Goal: Transaction & Acquisition: Purchase product/service

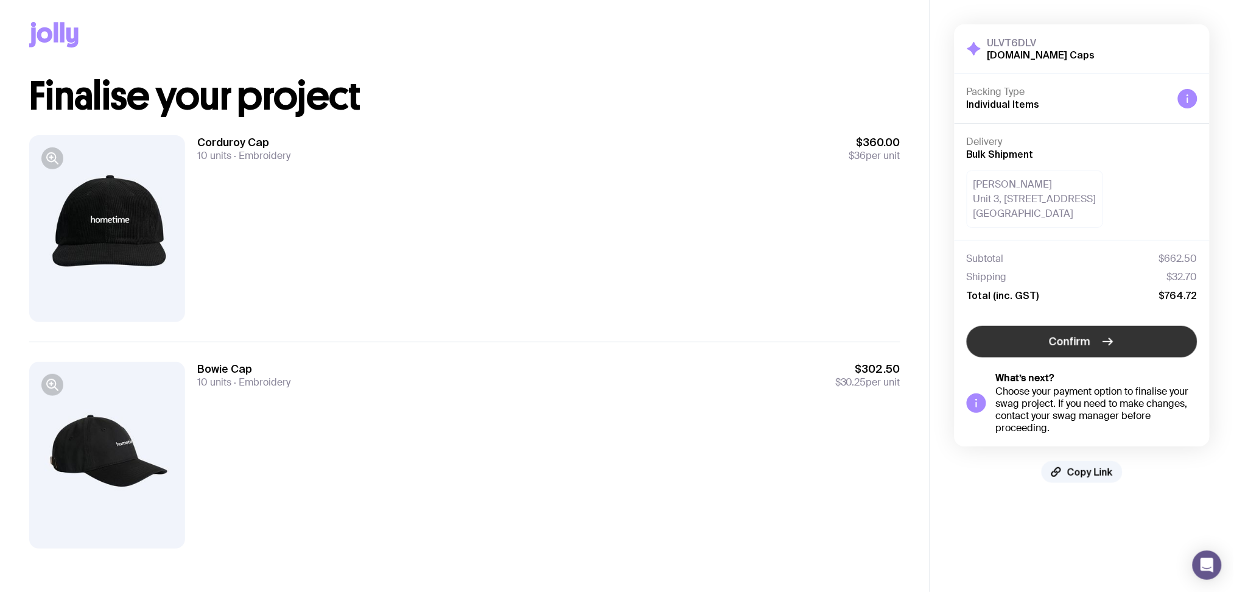
click at [1046, 345] on button "Confirm" at bounding box center [1082, 342] width 231 height 32
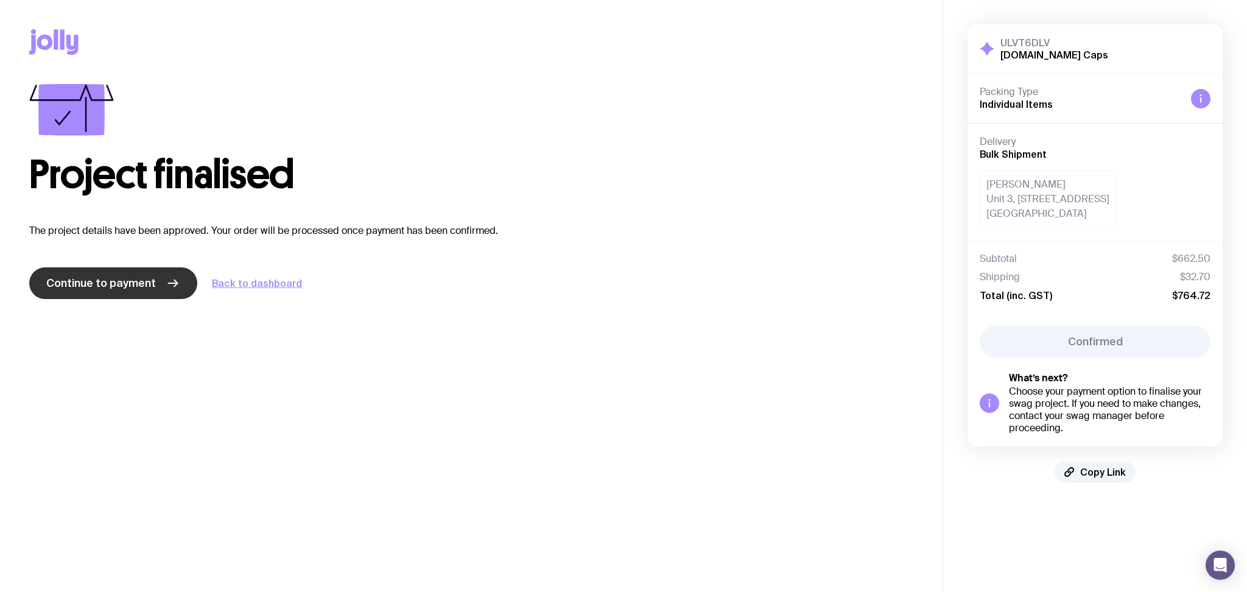
click at [128, 277] on span "Continue to payment" at bounding box center [101, 283] width 110 height 15
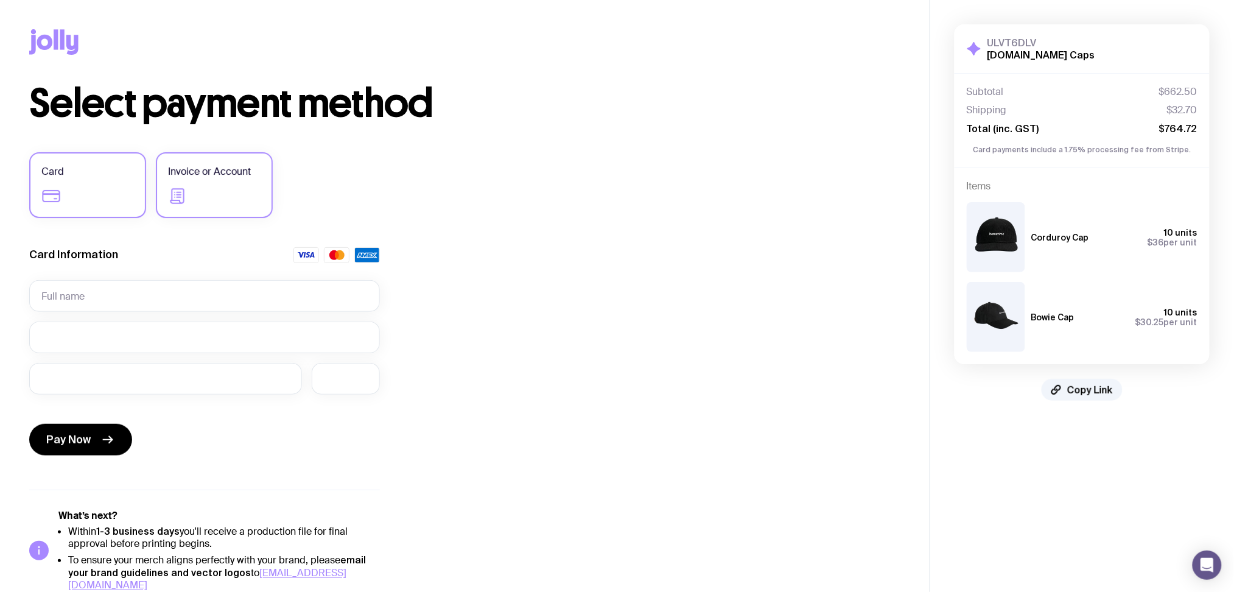
click at [182, 211] on label "Invoice or Account" at bounding box center [214, 185] width 117 height 66
click at [0, 0] on input "Invoice or Account" at bounding box center [0, 0] width 0 height 0
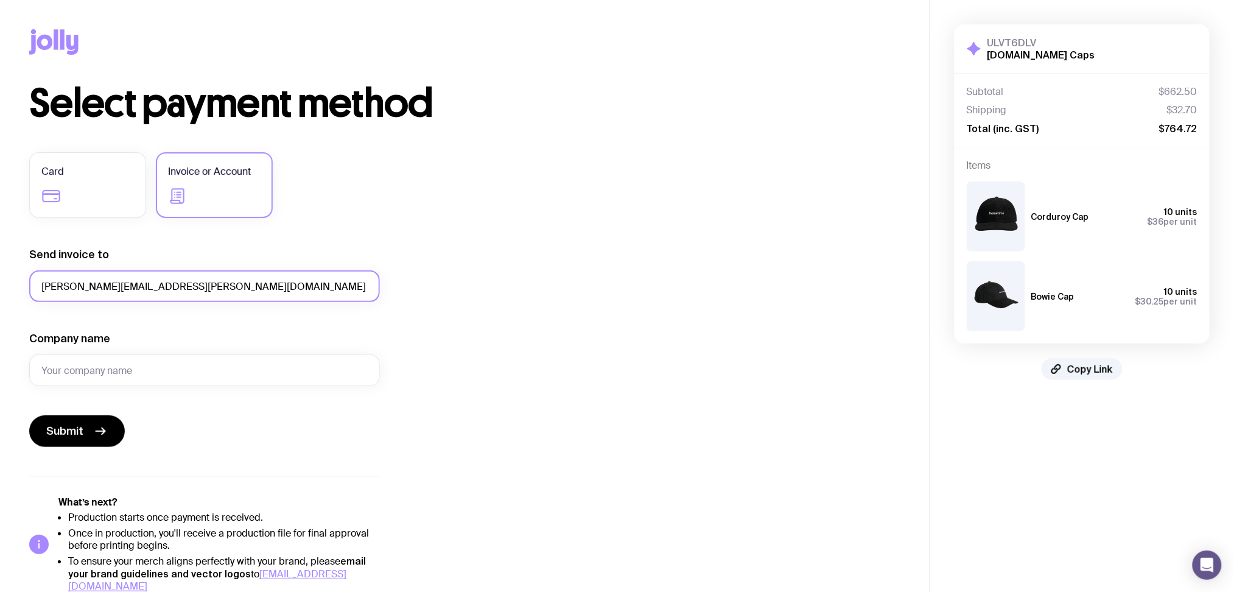
drag, startPoint x: 233, startPoint y: 289, endPoint x: 0, endPoint y: 310, distance: 233.5
click at [0, 310] on div "Copy Link Select payment method Card Invoice or Account Send invoice to kathrin…" at bounding box center [464, 296] width 929 height 592
paste input "dane@exclusiveescapes.com.au"
type input "dane@exclusiveescapes.com.au"
click at [141, 364] on input "Company name" at bounding box center [204, 370] width 351 height 32
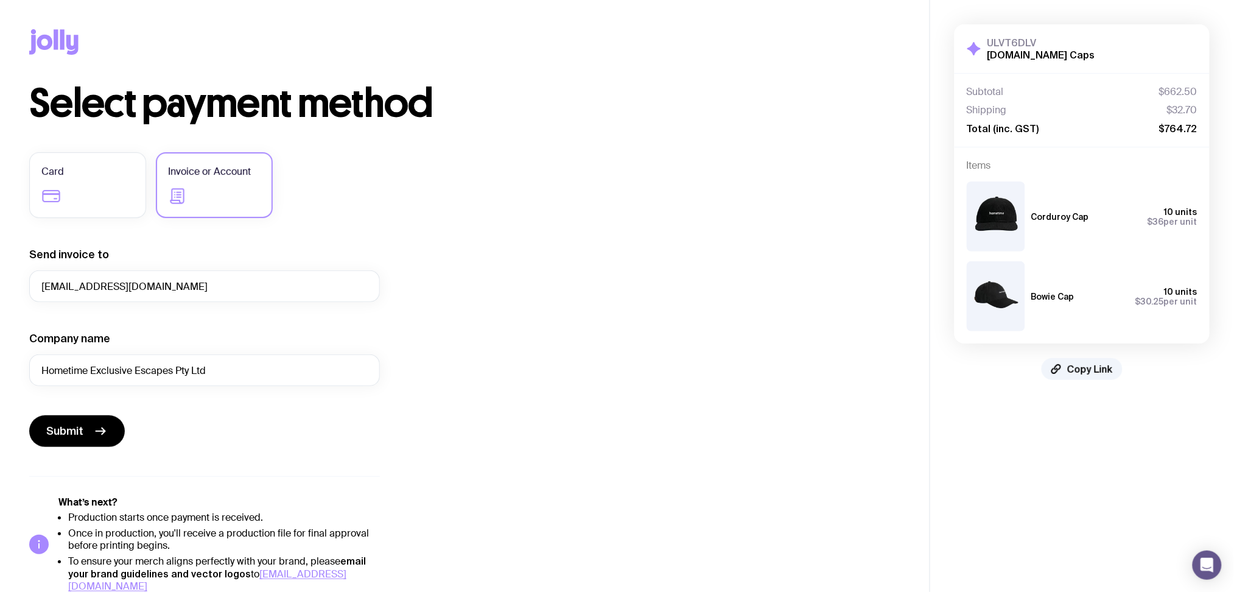
click at [489, 408] on div "Select payment method Card Invoice or Account Send invoice to dane@exclusiveesc…" at bounding box center [464, 338] width 871 height 508
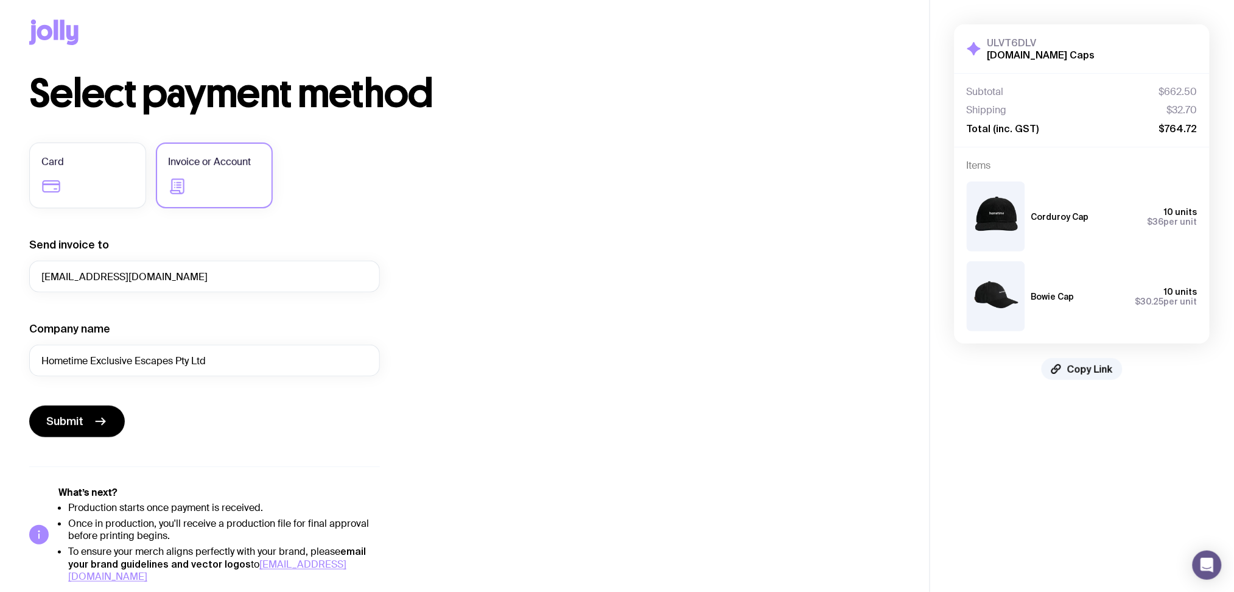
scroll to position [12, 0]
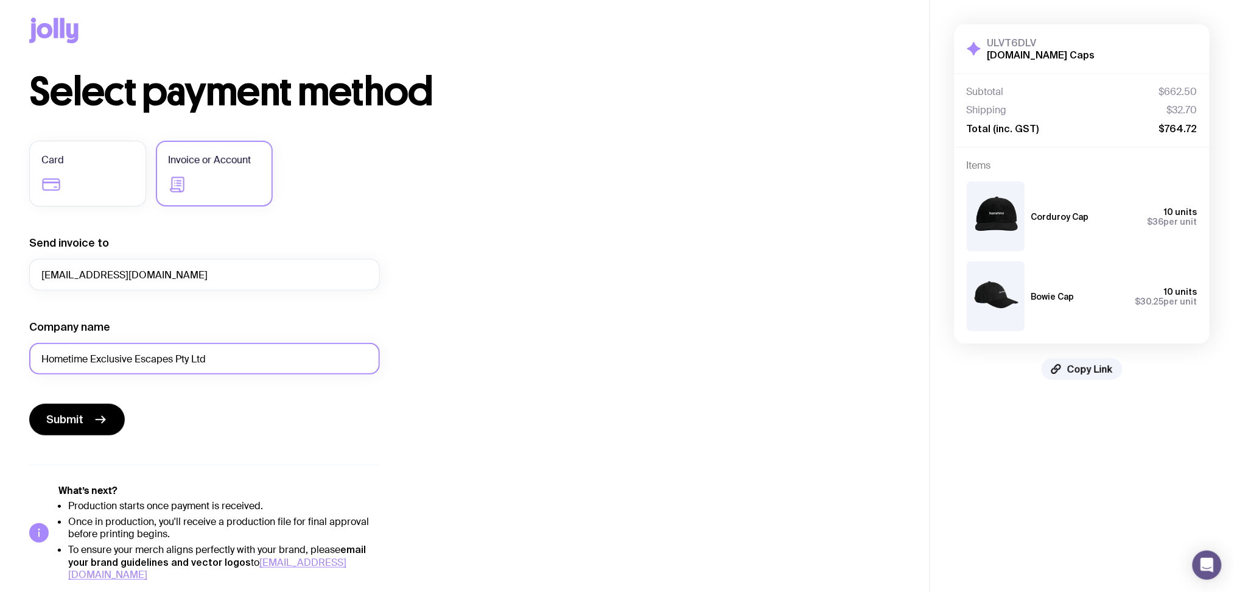
drag, startPoint x: 177, startPoint y: 360, endPoint x: 233, endPoint y: 346, distance: 57.6
click at [233, 346] on input "Hometime Exclusive Escapes Pty Ltd" at bounding box center [204, 359] width 351 height 32
type input "Hometime Exclusive Escapes"
click at [72, 422] on span "Submit" at bounding box center [64, 419] width 37 height 15
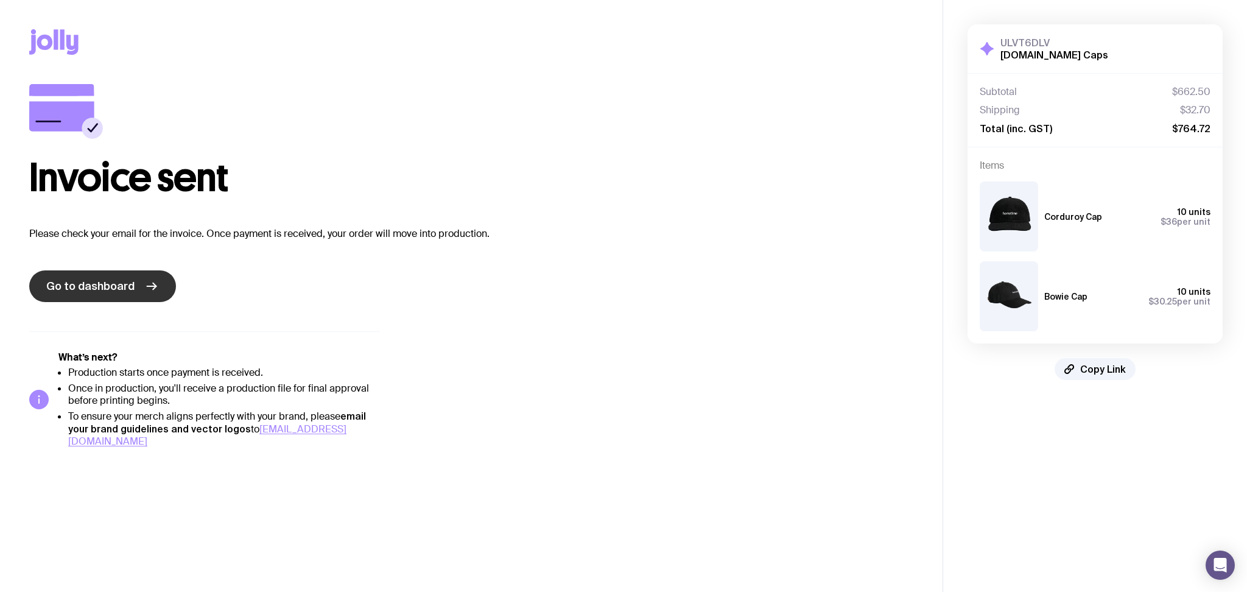
click at [119, 271] on link "Go to dashboard" at bounding box center [102, 286] width 147 height 32
